Goal: Navigation & Orientation: Find specific page/section

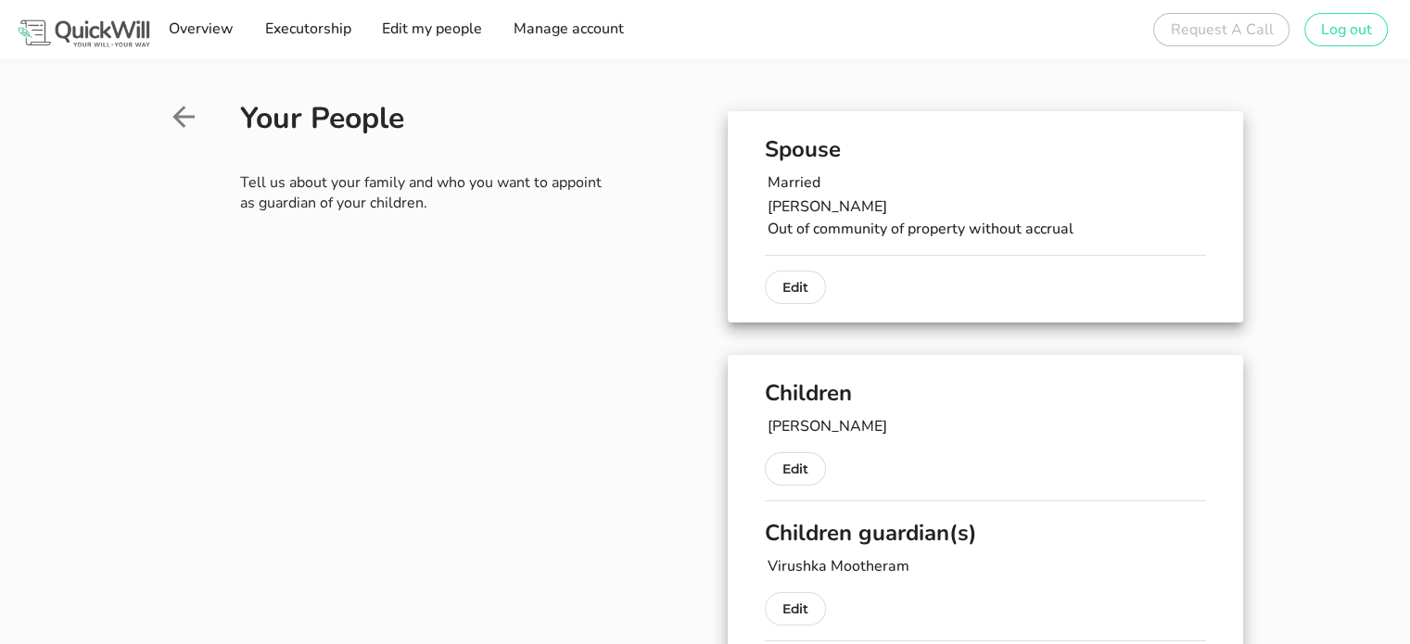
click at [1231, 39] on div "Request A Call Oops, something went wrong. We're looking into it. CLOSE Thank y…" at bounding box center [1224, 29] width 143 height 44
click at [1209, 32] on div "Request A Call Oops, something went wrong. We're looking into it. CLOSE Thank y…" at bounding box center [1224, 29] width 143 height 44
click at [1341, 18] on button "Log out" at bounding box center [1345, 29] width 83 height 33
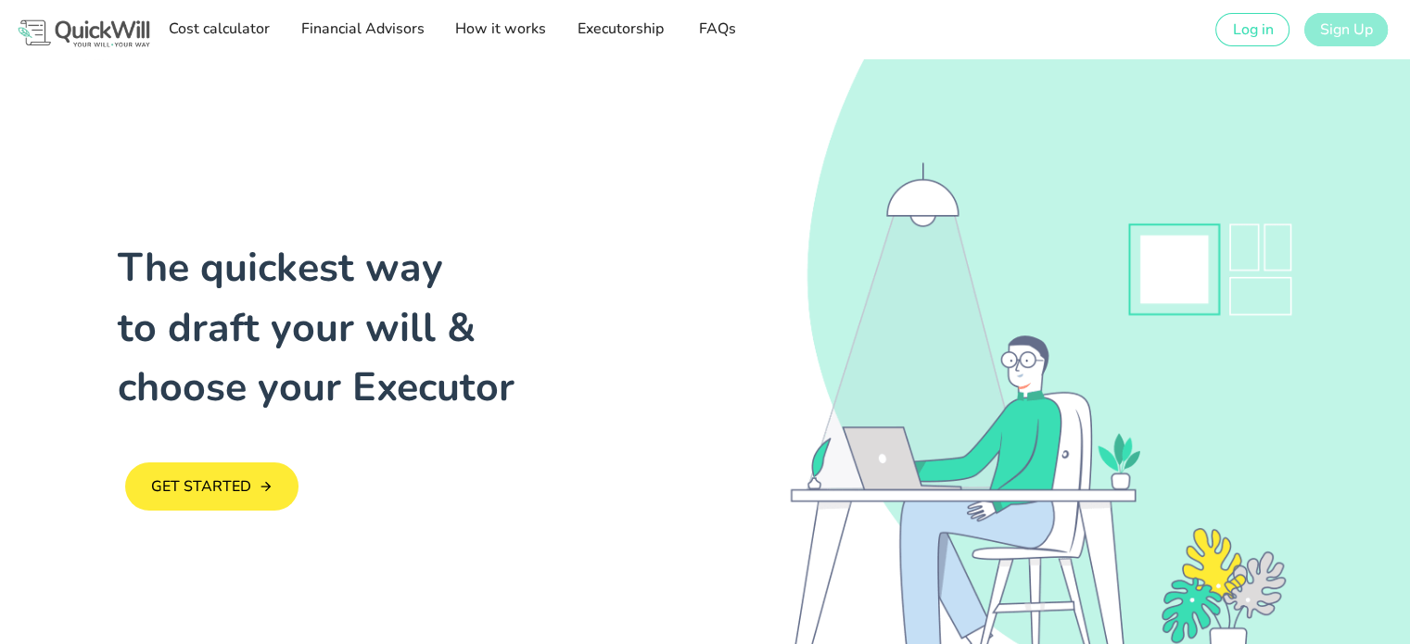
click at [1333, 26] on span "Sign Up" at bounding box center [1346, 29] width 54 height 20
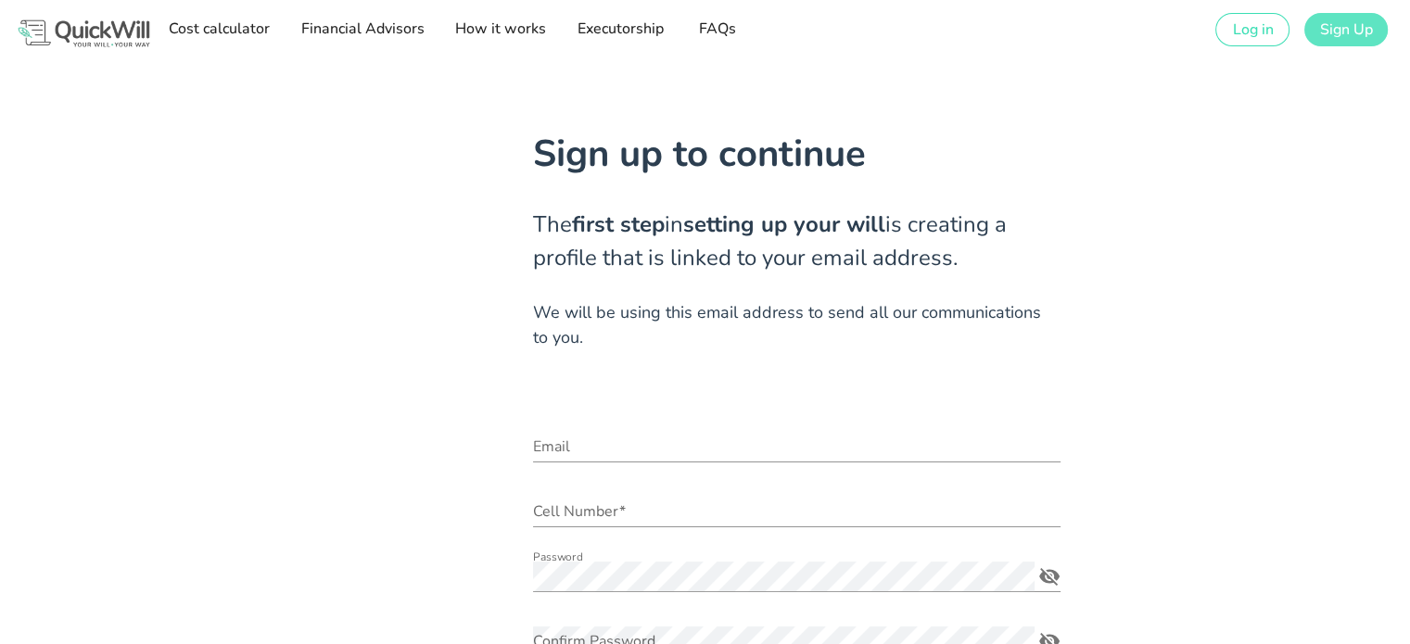
click at [110, 18] on img at bounding box center [84, 33] width 138 height 32
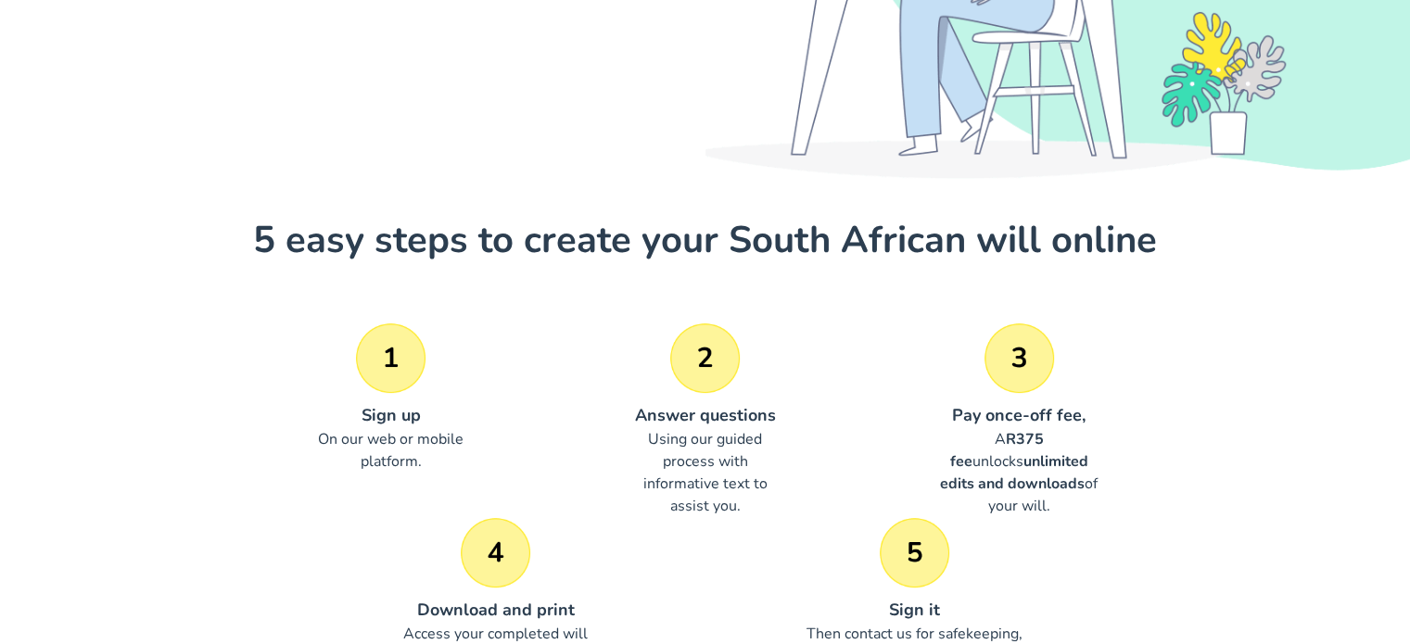
scroll to position [506, 0]
